Goal: Task Accomplishment & Management: Complete application form

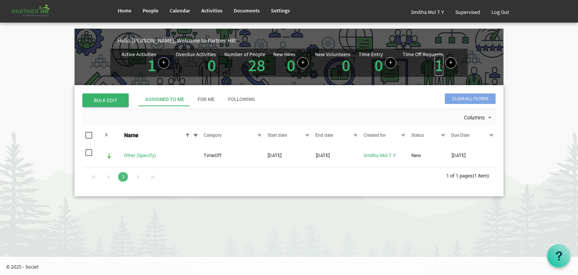
drag, startPoint x: 0, startPoint y: 0, endPoint x: 440, endPoint y: 66, distance: 444.7
click at [440, 66] on link "1" at bounding box center [439, 65] width 9 height 21
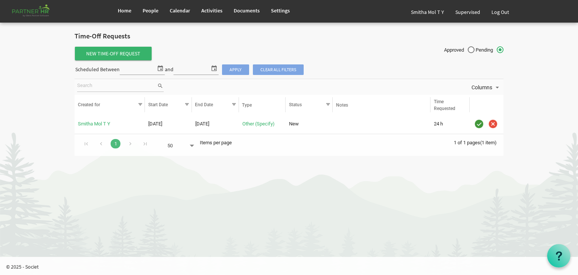
drag, startPoint x: 0, startPoint y: 0, endPoint x: 540, endPoint y: 92, distance: 547.4
click at [540, 92] on body "Home People Calendar" at bounding box center [289, 81] width 578 height 163
click at [152, 11] on span "People" at bounding box center [151, 10] width 16 height 7
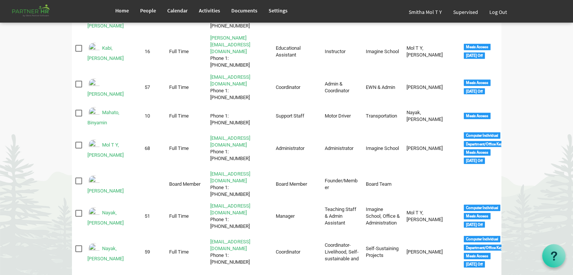
scroll to position [361, 0]
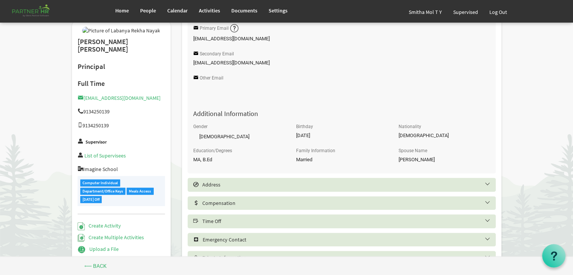
click at [227, 223] on h5 "Time Off" at bounding box center [347, 221] width 308 height 6
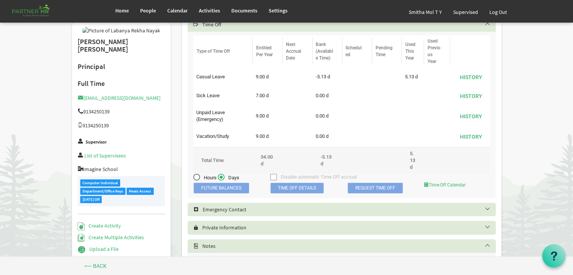
scroll to position [451, 0]
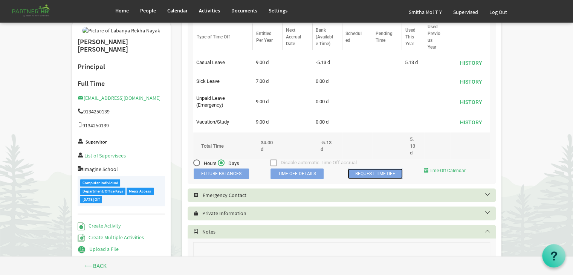
click at [363, 174] on link "Request Time Off" at bounding box center [375, 173] width 55 height 11
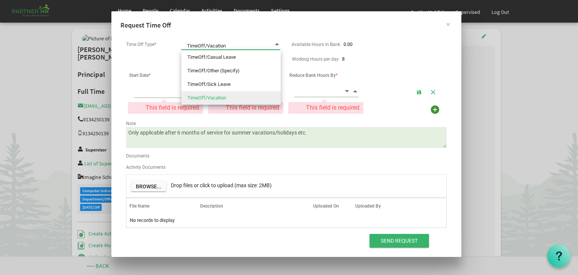
click at [278, 44] on span at bounding box center [277, 44] width 7 height 7
click at [224, 83] on li "TimeOff/Sick Leave" at bounding box center [230, 85] width 99 height 14
type input "TimeOff/Sick Leave"
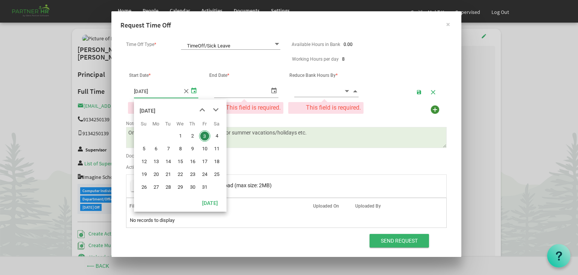
click at [193, 91] on span "select" at bounding box center [193, 90] width 9 height 11
click at [202, 109] on span "previous month" at bounding box center [202, 110] width 13 height 14
click at [194, 90] on span "select" at bounding box center [193, 90] width 9 height 11
click at [217, 110] on span "next month" at bounding box center [215, 110] width 13 height 14
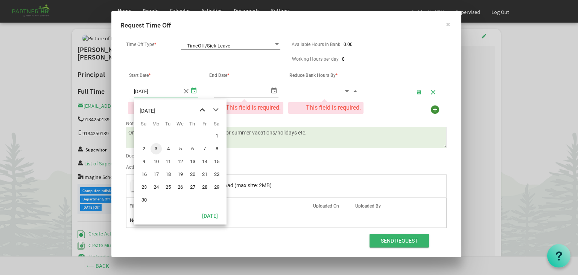
click at [203, 107] on span "previous month" at bounding box center [202, 110] width 13 height 14
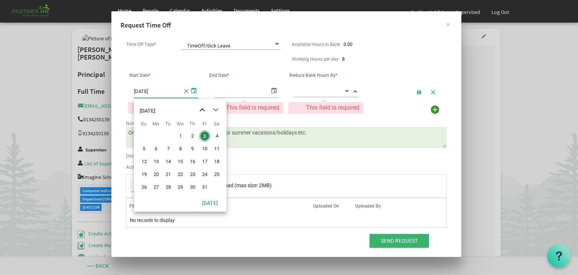
click at [203, 107] on span "previous month" at bounding box center [202, 110] width 13 height 14
click at [205, 175] on span "26" at bounding box center [204, 174] width 11 height 11
type input "9/26/2025"
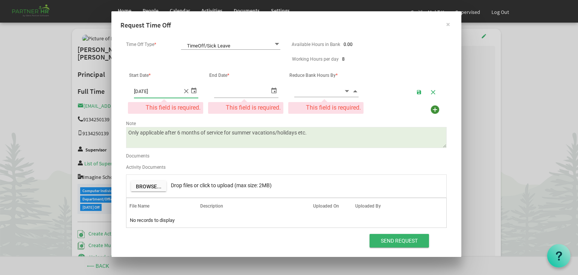
type input "9/26/2025"
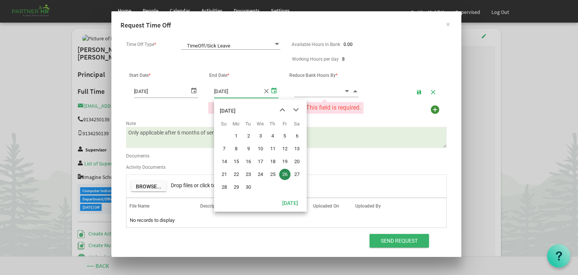
click at [276, 89] on span "select" at bounding box center [274, 90] width 9 height 11
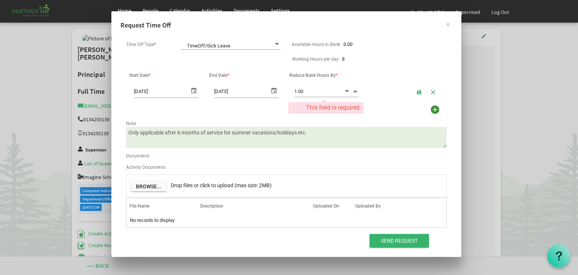
click at [355, 90] on span "Increment value" at bounding box center [355, 91] width 7 height 9
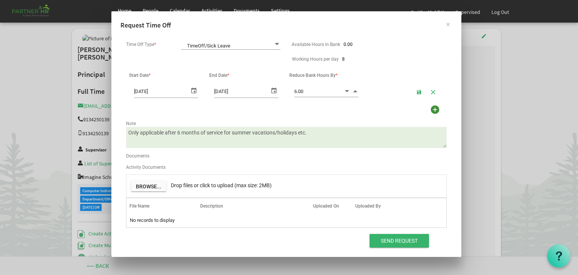
click at [355, 90] on span "Increment value" at bounding box center [355, 91] width 7 height 9
type input "8.00"
click at [355, 90] on span "Increment value" at bounding box center [355, 91] width 7 height 9
click at [311, 133] on textarea "Only applicable after 6 months of service for summer vacations/holidays etc." at bounding box center [286, 137] width 321 height 21
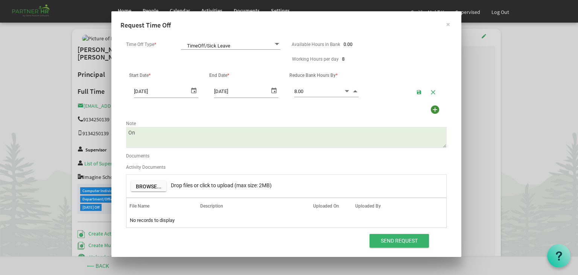
type textarea "O"
type textarea "i"
type textarea "I am suffering from fever and cold. please grant me a day off."
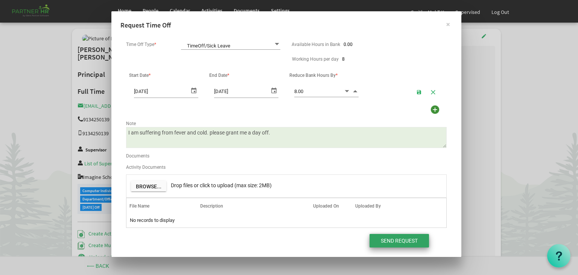
click at [387, 241] on input "Send Request" at bounding box center [399, 241] width 59 height 14
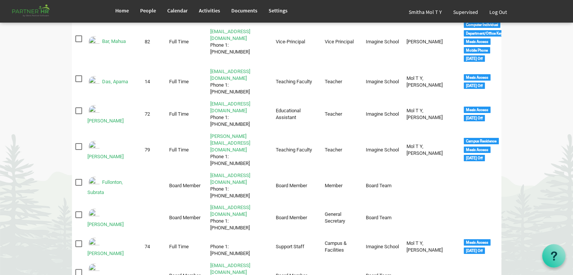
scroll to position [105, 0]
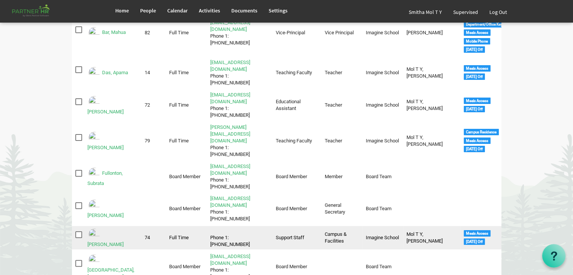
click at [96, 227] on img "Hansda, Saunri is template cell column header Full Name" at bounding box center [94, 234] width 14 height 14
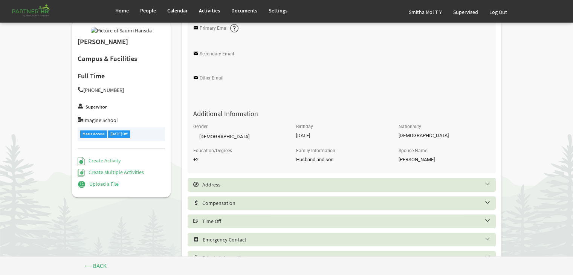
scroll to position [335, 0]
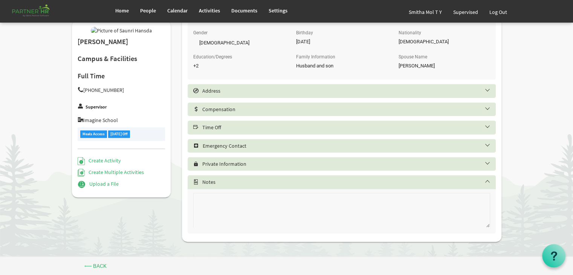
click at [217, 126] on h5 "Time Off" at bounding box center [347, 127] width 308 height 6
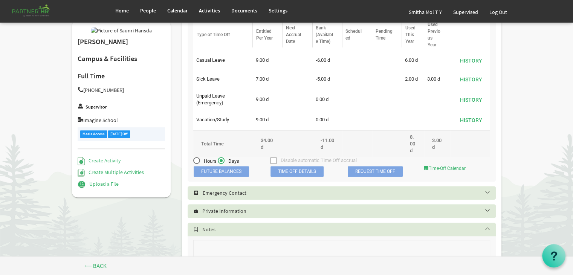
scroll to position [456, 0]
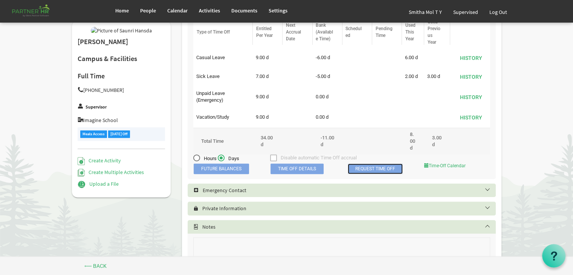
click at [371, 168] on link "Request Time Off" at bounding box center [375, 168] width 55 height 11
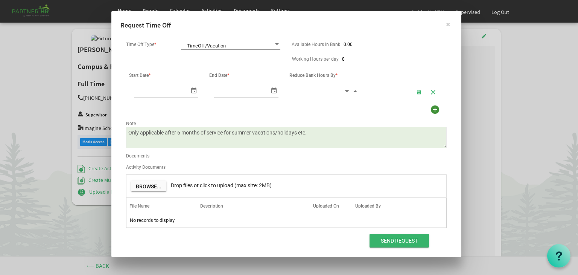
click at [277, 43] on span at bounding box center [277, 44] width 7 height 7
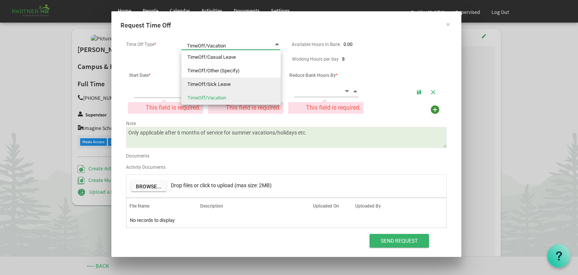
click at [229, 83] on li "TimeOff/Sick Leave" at bounding box center [230, 85] width 99 height 14
type input "TimeOff/Sick Leave"
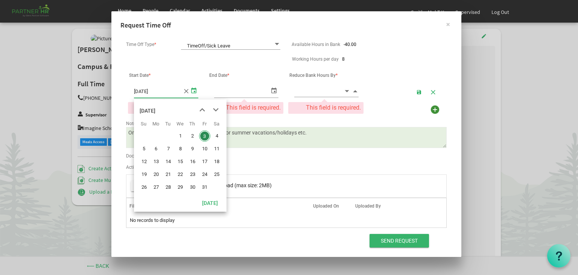
click at [194, 90] on span "select" at bounding box center [193, 90] width 9 height 11
click at [201, 110] on span "previous month" at bounding box center [202, 110] width 13 height 14
click at [192, 92] on span "select" at bounding box center [193, 90] width 9 height 11
click at [203, 109] on span "previous month" at bounding box center [202, 110] width 13 height 14
click at [180, 174] on span "24" at bounding box center [180, 174] width 11 height 11
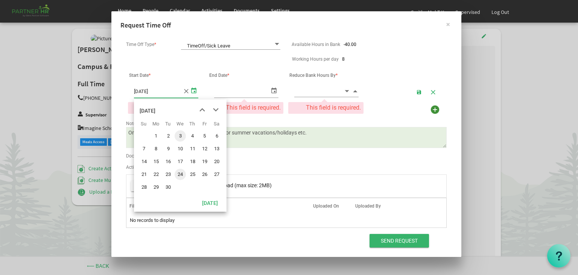
type input "9/24/2025"
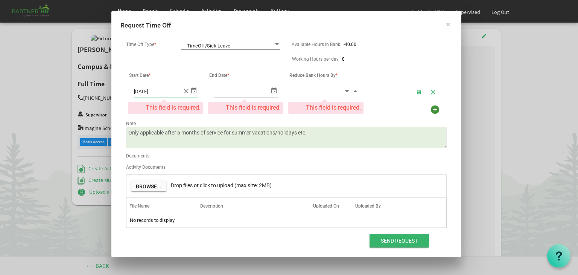
type input "9/24/2025"
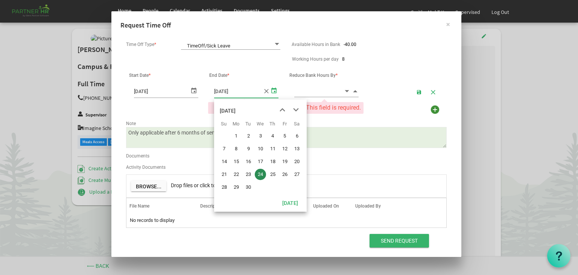
click at [273, 89] on span "select" at bounding box center [274, 90] width 9 height 11
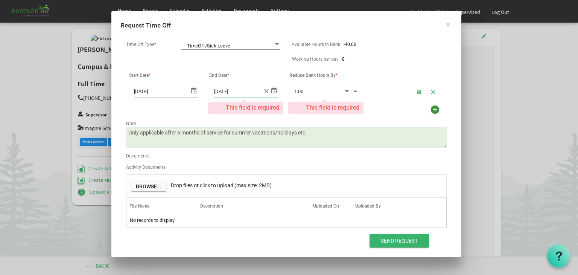
click at [356, 92] on span "Increment value" at bounding box center [355, 91] width 7 height 9
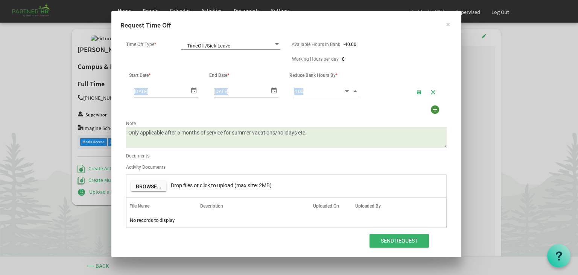
click at [356, 92] on span "Increment value" at bounding box center [355, 91] width 7 height 9
type input "8.00"
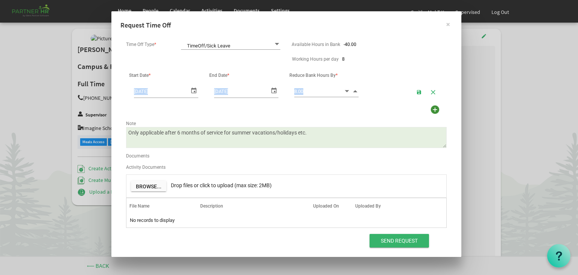
click at [356, 92] on span "Increment value" at bounding box center [355, 91] width 7 height 9
click at [311, 131] on textarea "Only applicable after 6 months of service for summer vacations/holidays etc." at bounding box center [286, 137] width 321 height 21
type textarea "O"
type textarea "I am having headache and fever. please grant me a day off."
click at [386, 238] on input "Send Request" at bounding box center [399, 241] width 59 height 14
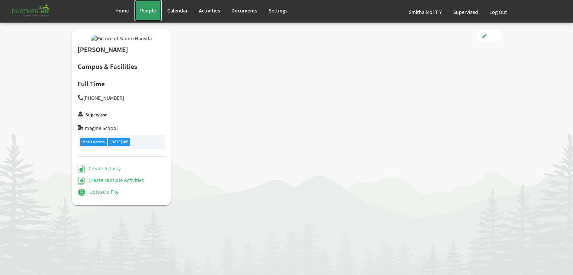
click at [145, 8] on span "People" at bounding box center [148, 10] width 16 height 7
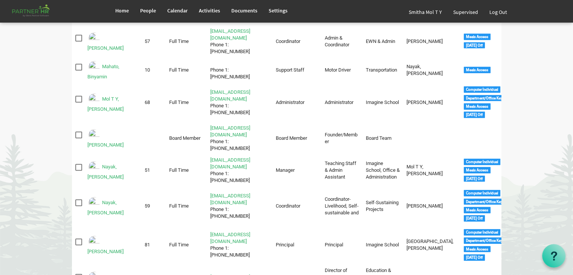
scroll to position [407, 0]
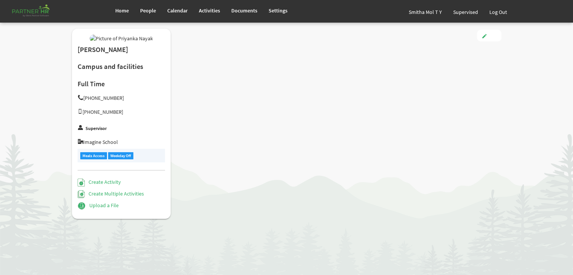
type input "Full Time"
type input "Support Staff"
type input "Smitha Mol T Y"
type input "[DATE]"
type input "[DEMOGRAPHIC_DATA]"
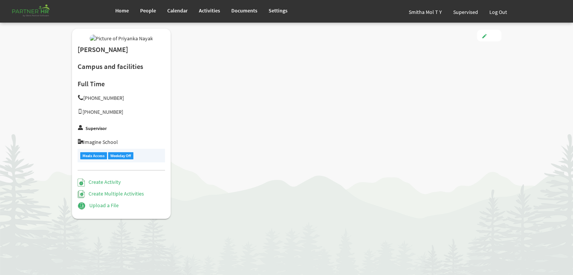
type input "[DATE]"
checkbox input "true"
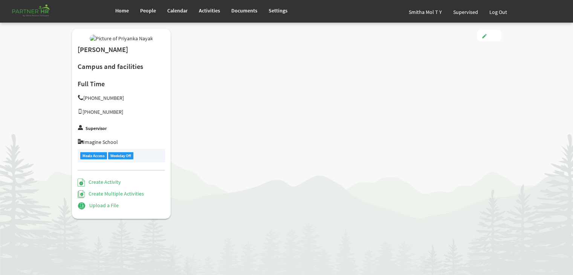
type input "3.00"
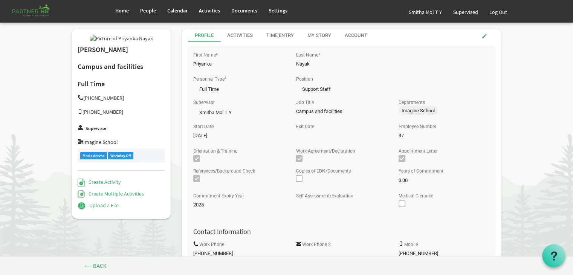
scroll to position [240, 0]
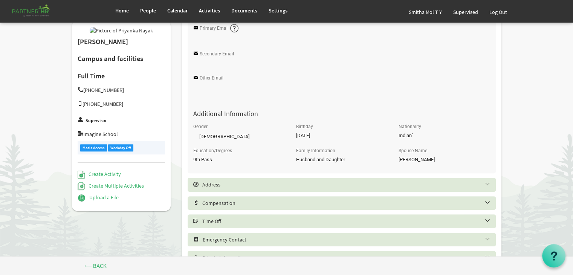
click at [229, 222] on h5 "Time Off" at bounding box center [347, 221] width 308 height 6
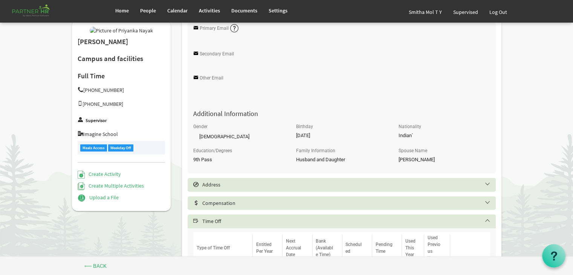
scroll to position [480, 0]
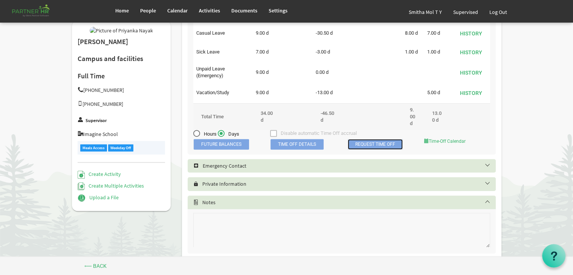
click at [364, 143] on link "Request Time Off" at bounding box center [375, 144] width 55 height 11
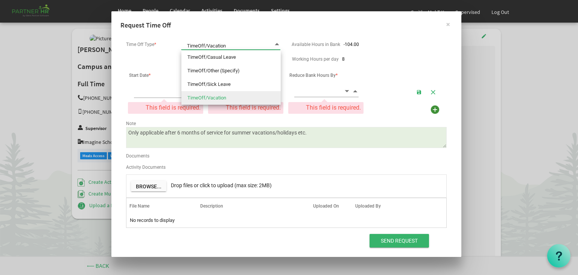
click at [277, 44] on span at bounding box center [277, 44] width 7 height 7
click at [220, 55] on li "TimeOff/Casual Leave" at bounding box center [230, 57] width 99 height 14
type input "TimeOff/Casual Leave"
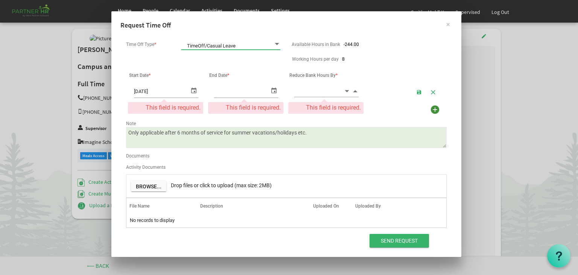
click at [193, 91] on span "select" at bounding box center [193, 90] width 9 height 11
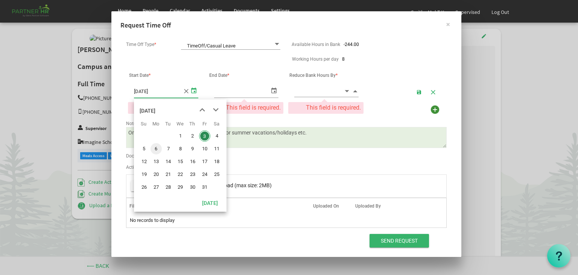
click at [156, 149] on span "6" at bounding box center [156, 148] width 11 height 11
type input "[DATE]"
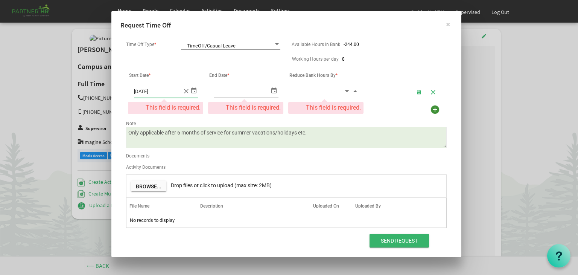
type input "10/6/2025"
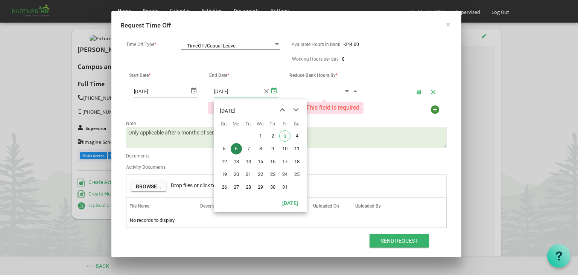
click at [274, 90] on span "select" at bounding box center [274, 90] width 9 height 11
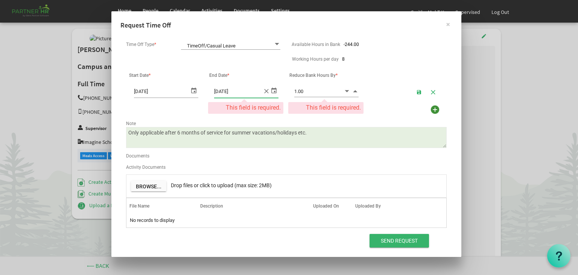
click at [355, 91] on span "Increment value" at bounding box center [355, 91] width 7 height 9
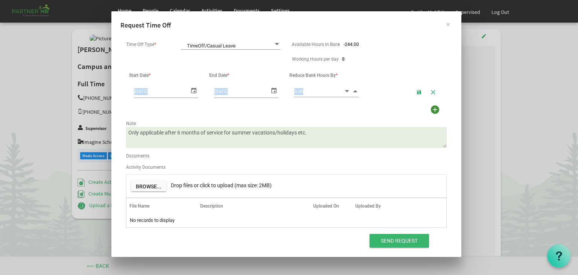
click at [355, 91] on span "Increment value" at bounding box center [355, 91] width 7 height 9
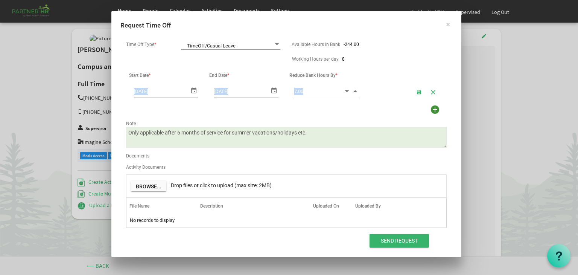
type input "8.00"
click at [355, 91] on span "Increment value" at bounding box center [355, 91] width 7 height 9
click at [312, 133] on textarea "Only applicable after 6 months of service for summer vacations/holidays etc." at bounding box center [286, 137] width 321 height 21
type textarea "O"
type textarea "I have to visit an ophthalmologist. please grant me a day off."
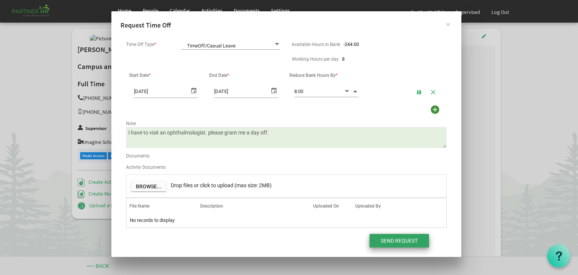
click at [392, 240] on input "Send Request" at bounding box center [399, 241] width 59 height 14
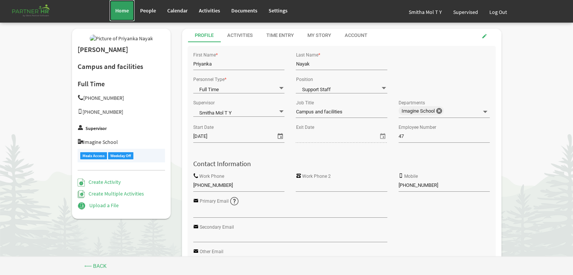
click at [118, 11] on span "Home" at bounding box center [122, 10] width 14 height 7
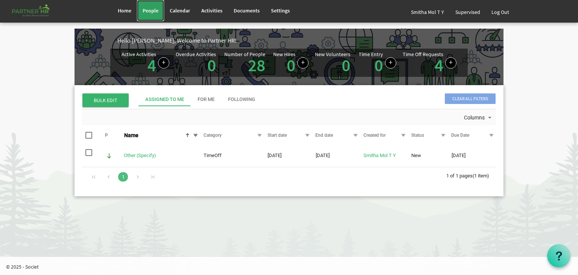
click at [149, 9] on span "People" at bounding box center [151, 10] width 16 height 7
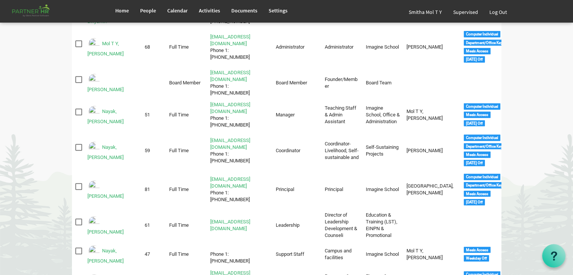
scroll to position [462, 0]
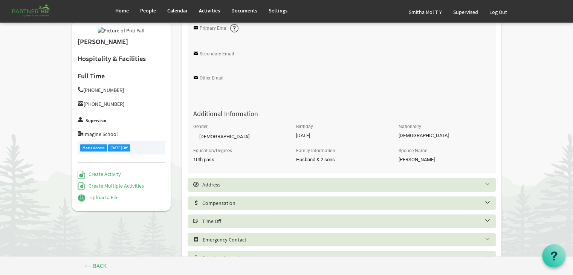
scroll to position [335, 0]
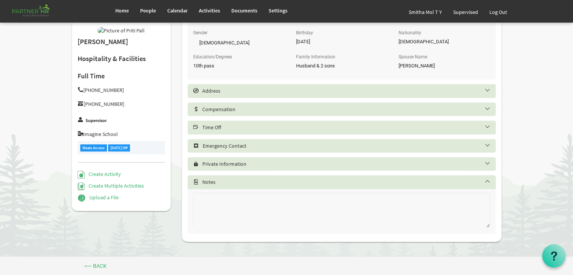
click at [223, 128] on h5 "Time Off" at bounding box center [347, 127] width 308 height 6
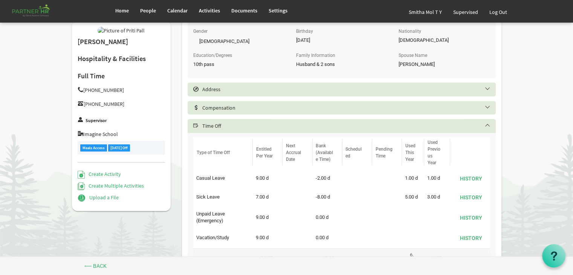
scroll to position [502, 0]
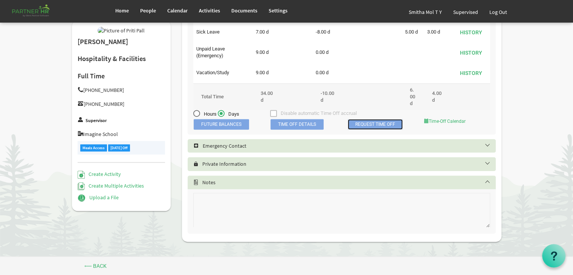
click at [366, 122] on link "Request Time Off" at bounding box center [375, 124] width 55 height 11
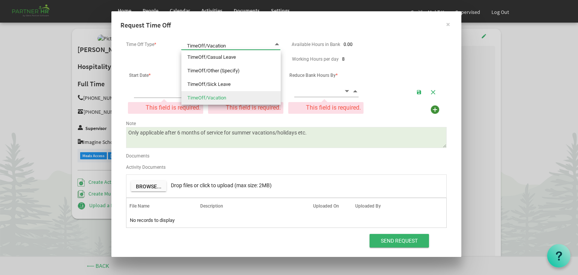
click at [276, 43] on span at bounding box center [277, 44] width 7 height 7
click at [209, 83] on li "TimeOff/Sick Leave" at bounding box center [230, 85] width 99 height 14
type input "TimeOff/Sick Leave"
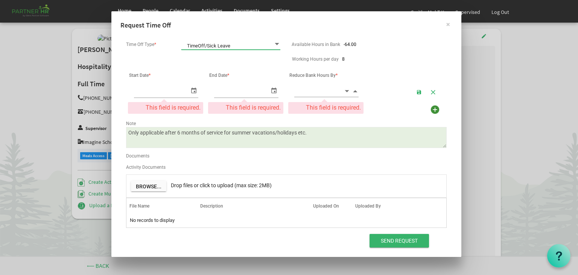
type input "10/3/2025"
click at [193, 90] on span "select" at bounding box center [193, 90] width 9 height 11
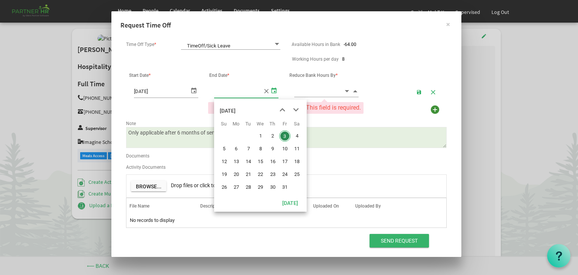
click at [274, 90] on span "select" at bounding box center [274, 90] width 9 height 11
type input "10/3/2025"
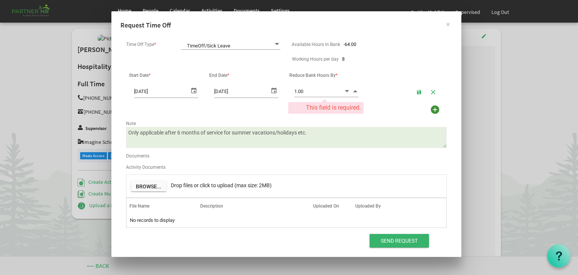
click at [355, 92] on span "Increment value" at bounding box center [355, 91] width 7 height 9
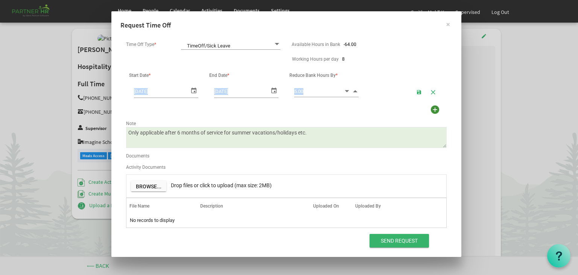
click at [355, 92] on span "Increment value" at bounding box center [355, 91] width 7 height 9
type input "8.00"
click at [355, 92] on span "Increment value" at bounding box center [355, 91] width 7 height 9
click at [311, 133] on textarea "Only applicable after 6 months of service for summer vacations/holidays etc." at bounding box center [286, 137] width 321 height 21
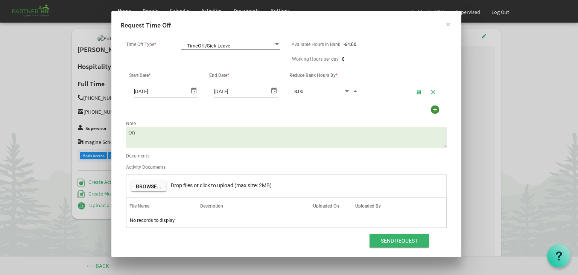
type textarea "O"
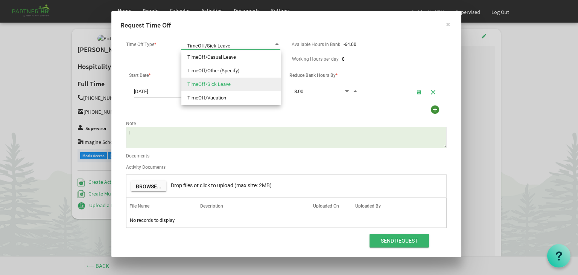
click at [277, 43] on span at bounding box center [277, 44] width 7 height 7
click at [137, 136] on textarea "Only applicable after 6 months of service for summer vacations/holidays etc." at bounding box center [286, 137] width 321 height 21
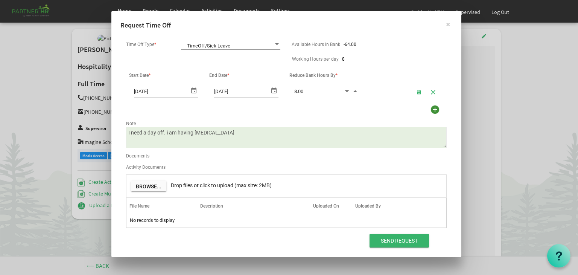
click at [202, 132] on textarea "Only applicable after 6 months of service for summer vacations/holidays etc." at bounding box center [286, 137] width 321 height 21
click at [203, 133] on textarea "Only applicable after 6 months of service for summer vacations/holidays etc." at bounding box center [286, 137] width 321 height 21
click at [221, 131] on textarea "Only applicable after 6 months of service for summer vacations/holidays etc." at bounding box center [286, 137] width 321 height 21
type textarea "I need a day off. i am having weakness."
click at [393, 240] on input "Send Request" at bounding box center [399, 241] width 59 height 14
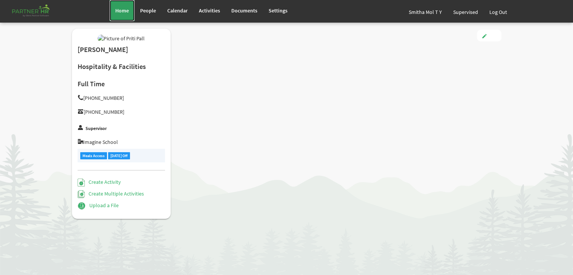
click at [121, 11] on span "Home" at bounding box center [122, 10] width 14 height 7
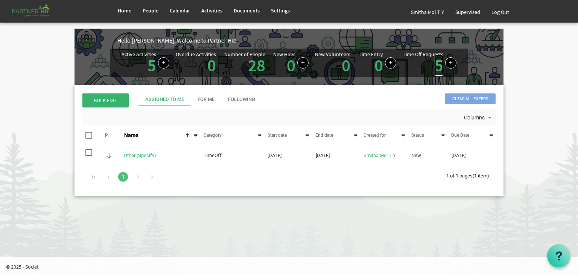
click at [440, 64] on link "5" at bounding box center [439, 65] width 9 height 21
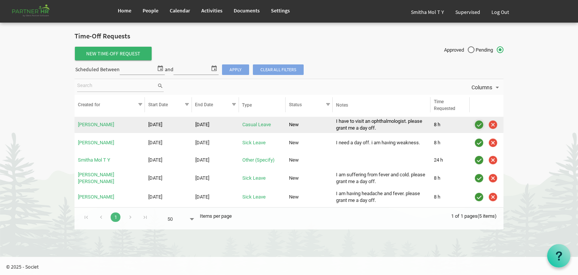
click at [479, 123] on img "is template cell column header" at bounding box center [479, 124] width 11 height 11
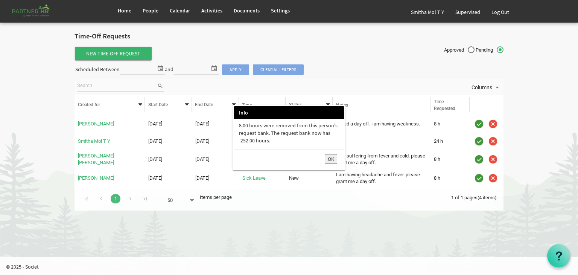
click at [331, 159] on button "OK" at bounding box center [331, 159] width 12 height 10
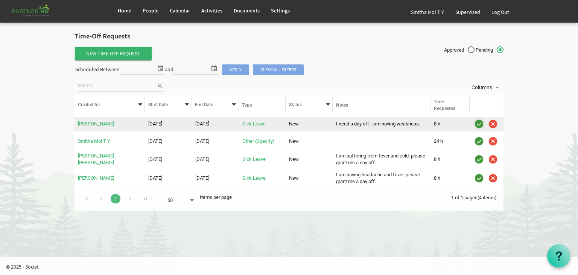
click at [479, 124] on img "is template cell column header" at bounding box center [479, 123] width 11 height 11
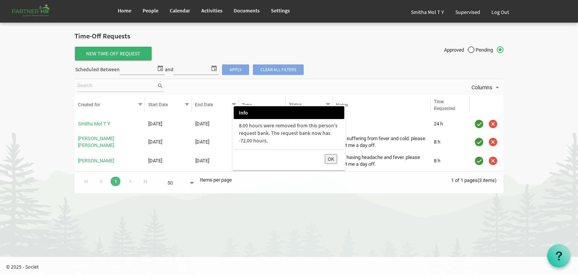
click at [330, 157] on button "OK" at bounding box center [331, 159] width 12 height 10
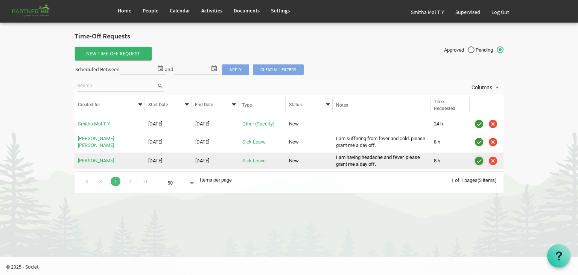
click at [479, 160] on img "is template cell column header" at bounding box center [479, 160] width 11 height 11
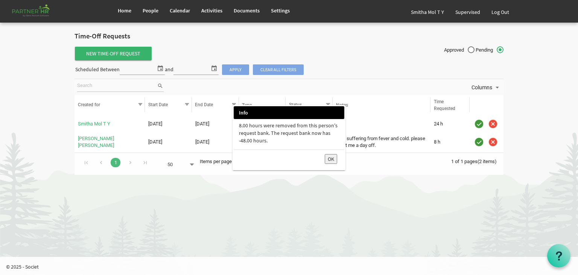
click at [331, 156] on button "OK" at bounding box center [331, 159] width 12 height 10
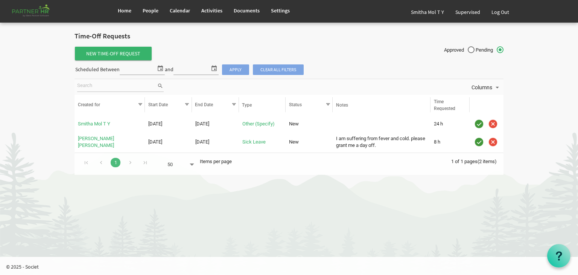
click at [440, 216] on html "Home People Calendar" at bounding box center [289, 137] width 578 height 275
click at [122, 11] on span "Home" at bounding box center [125, 10] width 14 height 7
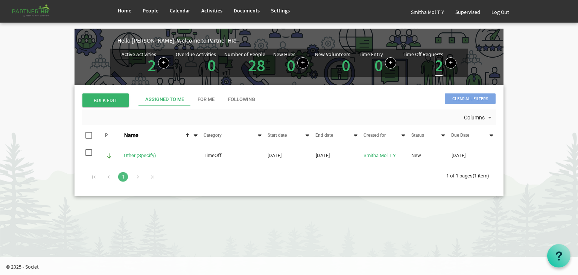
click at [438, 66] on link "2" at bounding box center [439, 65] width 9 height 21
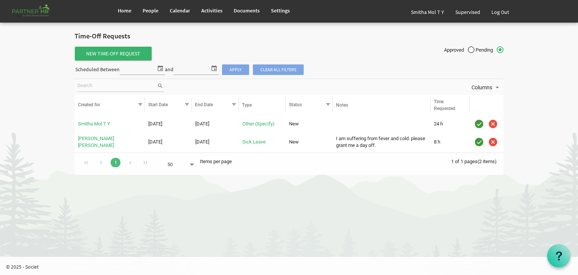
click at [372, 220] on html "Home People Calendar" at bounding box center [289, 137] width 578 height 275
click at [550, 76] on body "Home People Calendar" at bounding box center [289, 91] width 578 height 182
click at [501, 11] on link "Log Out" at bounding box center [500, 12] width 29 height 21
